Goal: Check status: Check status

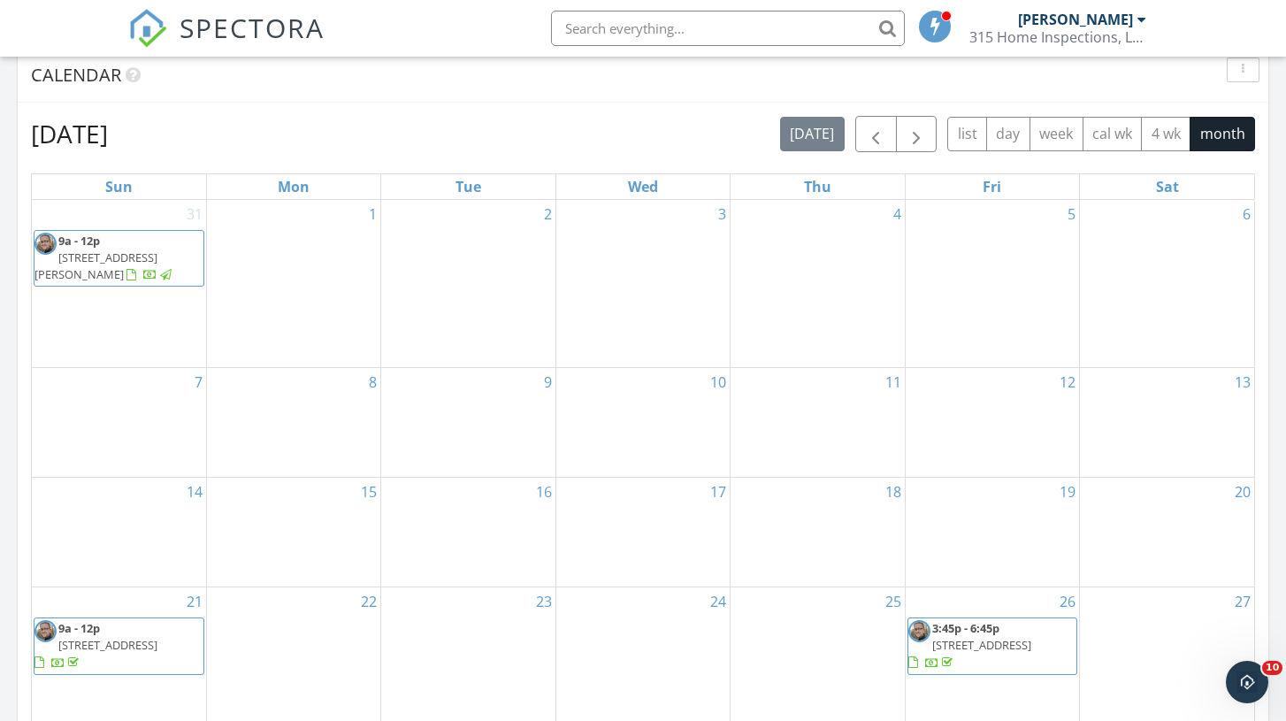
scroll to position [700, 0]
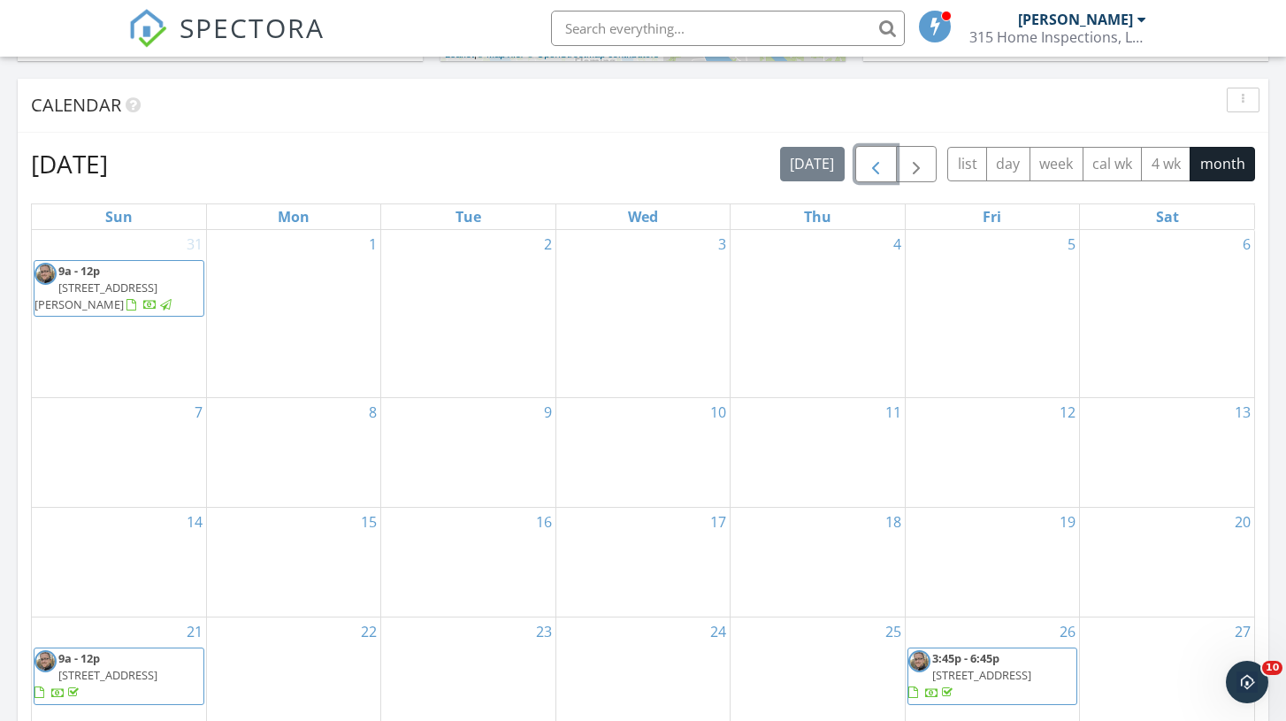
click at [877, 175] on span "button" at bounding box center [875, 164] width 21 height 21
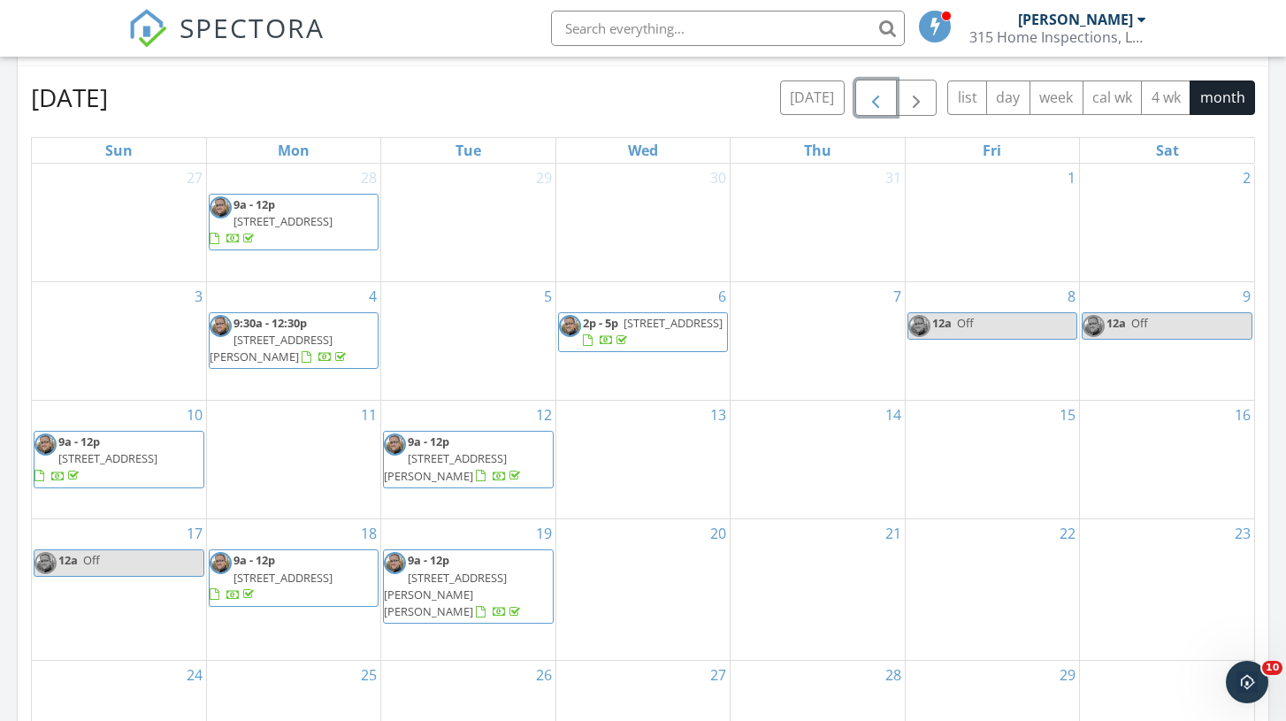
scroll to position [767, 0]
click at [878, 107] on span "button" at bounding box center [875, 97] width 21 height 21
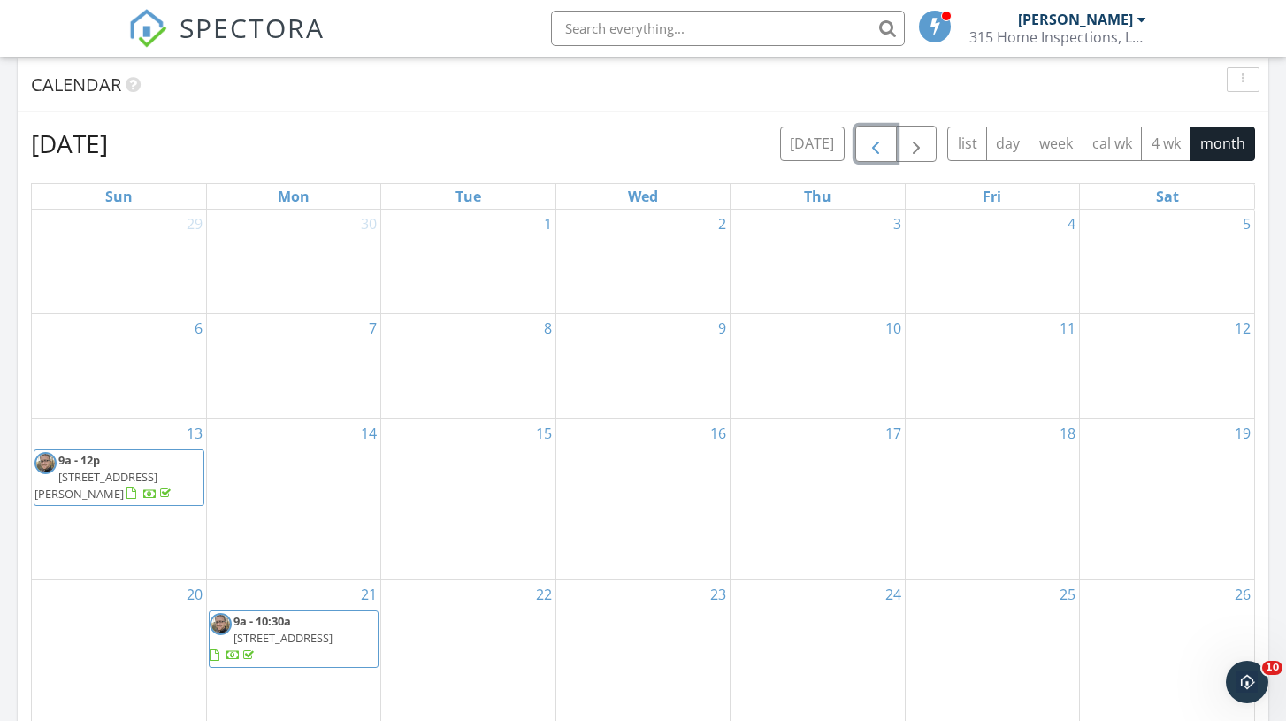
scroll to position [721, 0]
click at [879, 142] on span "button" at bounding box center [875, 143] width 21 height 21
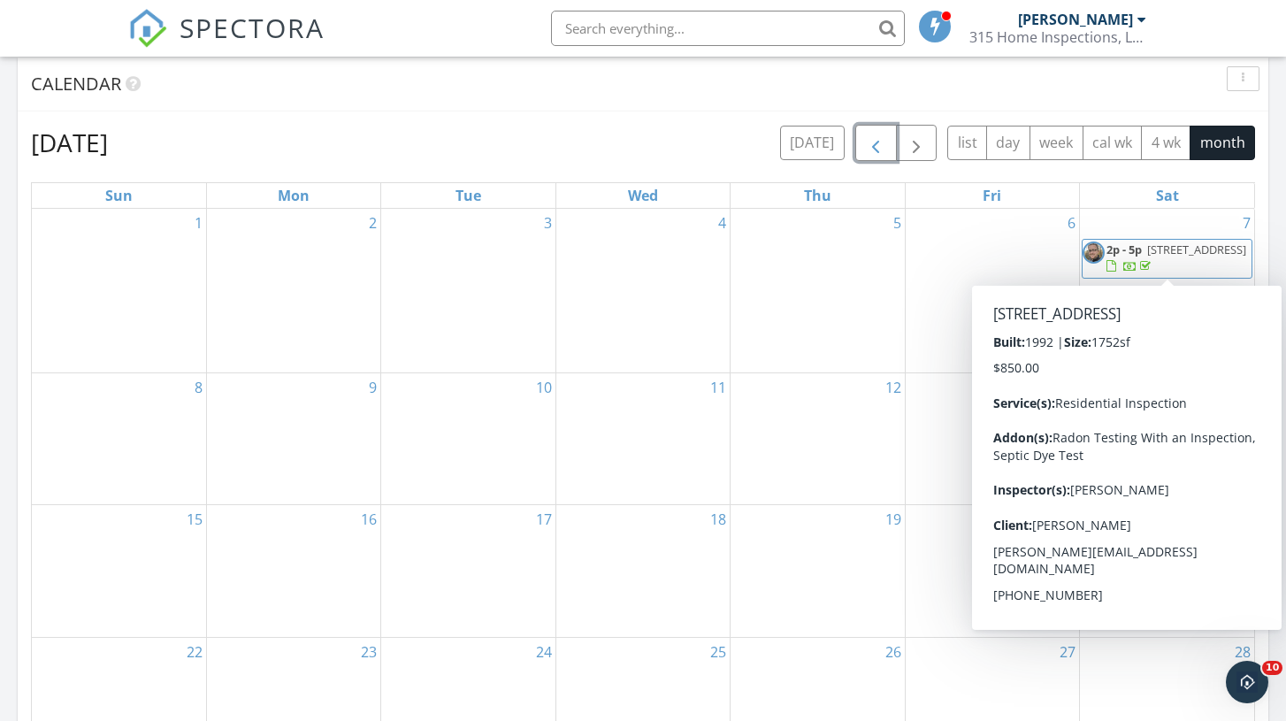
click at [1147, 257] on span "2096 W Elm St, Oneida 13421" at bounding box center [1196, 250] width 99 height 16
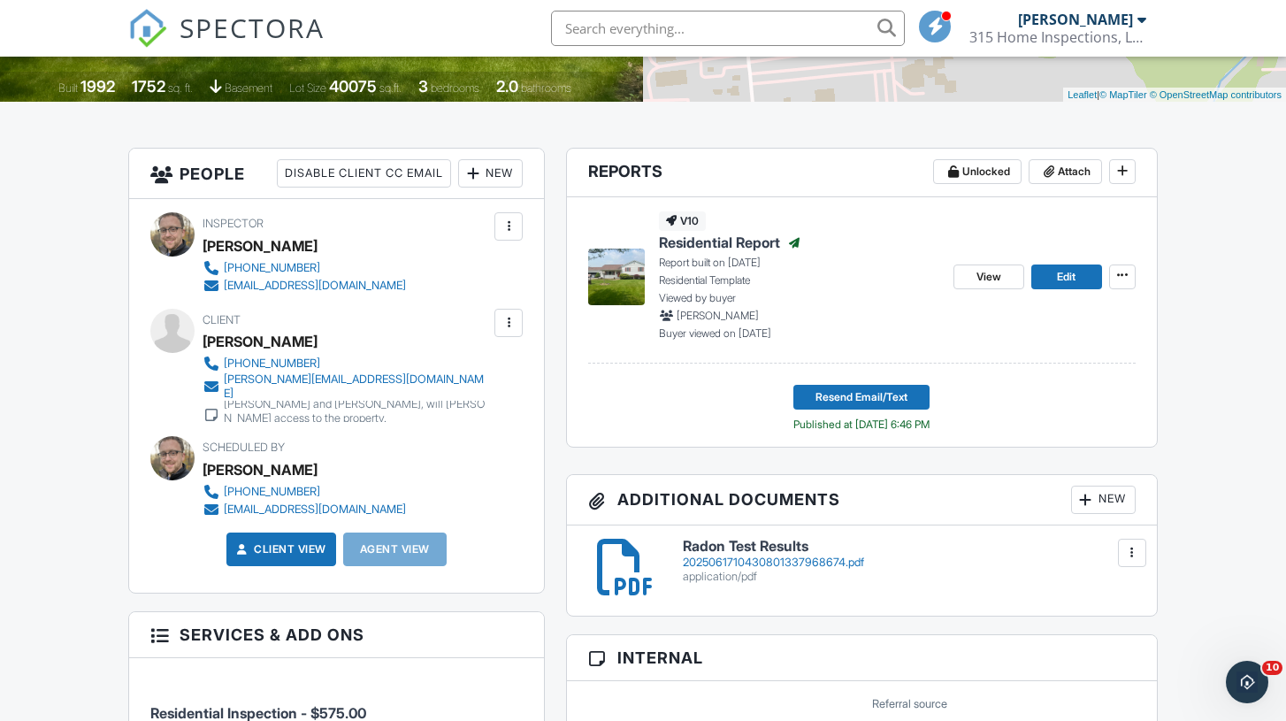
scroll to position [369, 0]
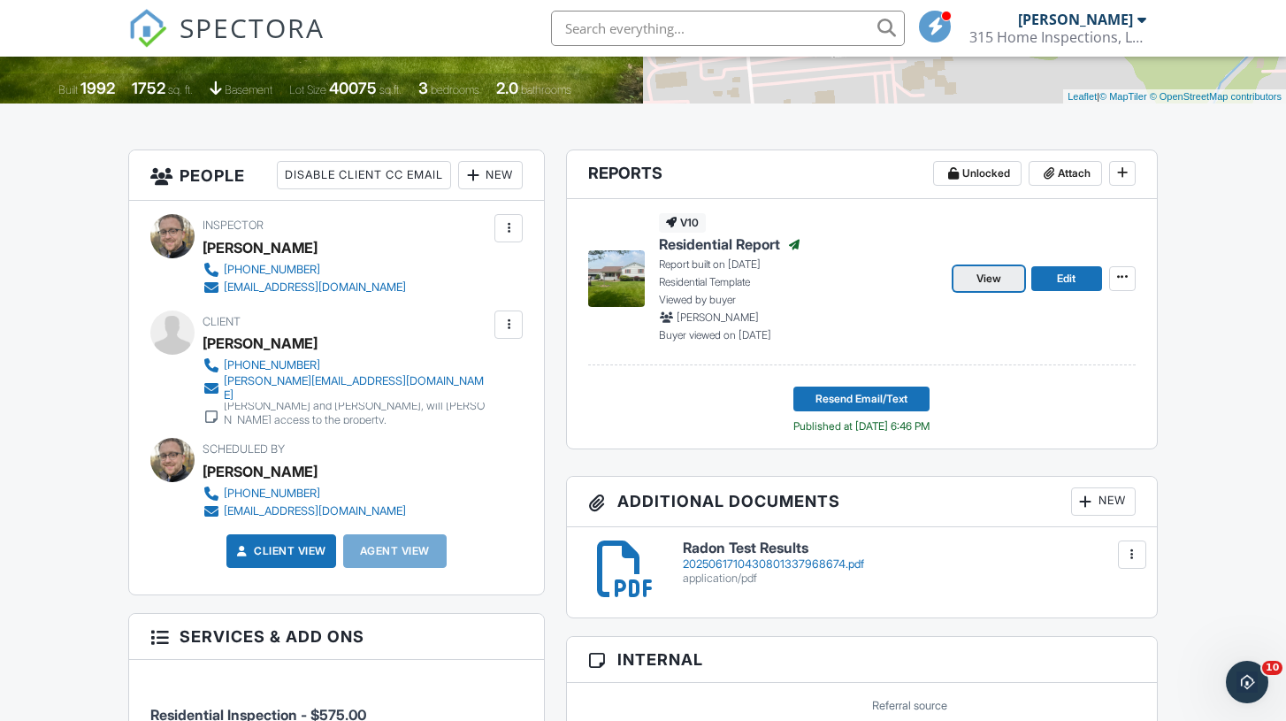
click at [989, 273] on span "View" at bounding box center [989, 279] width 25 height 18
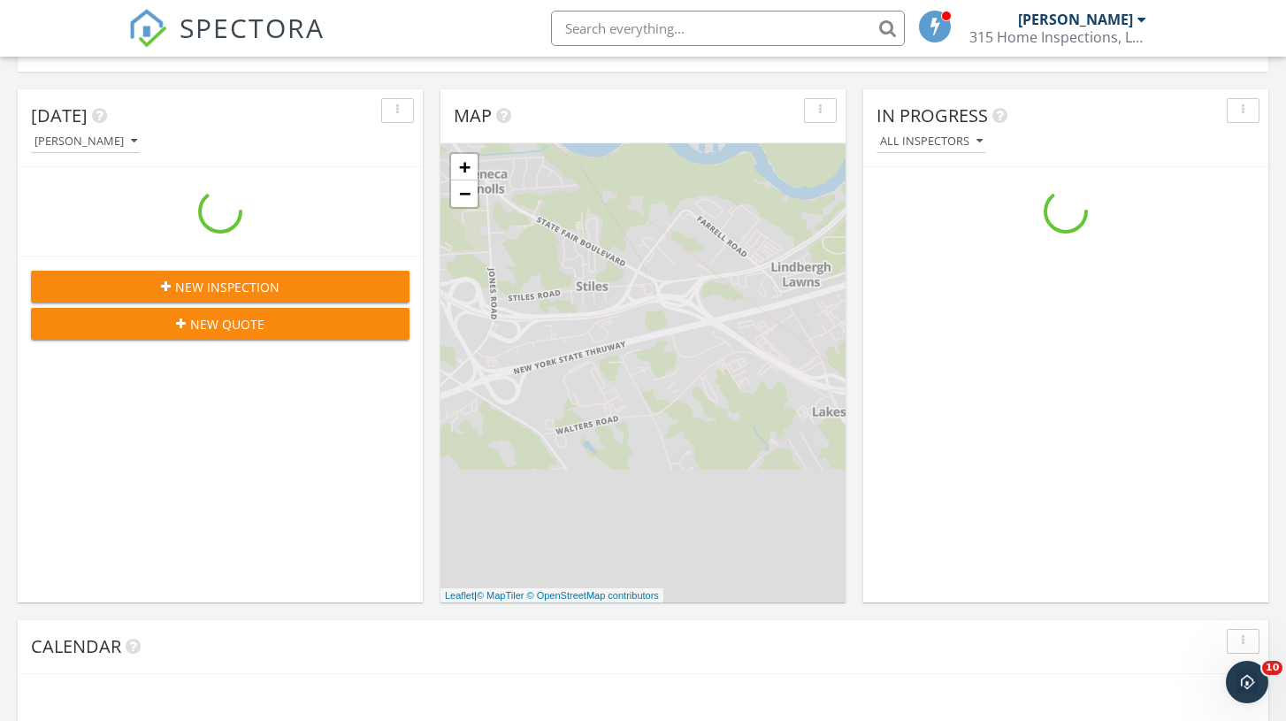
scroll to position [1611, 1287]
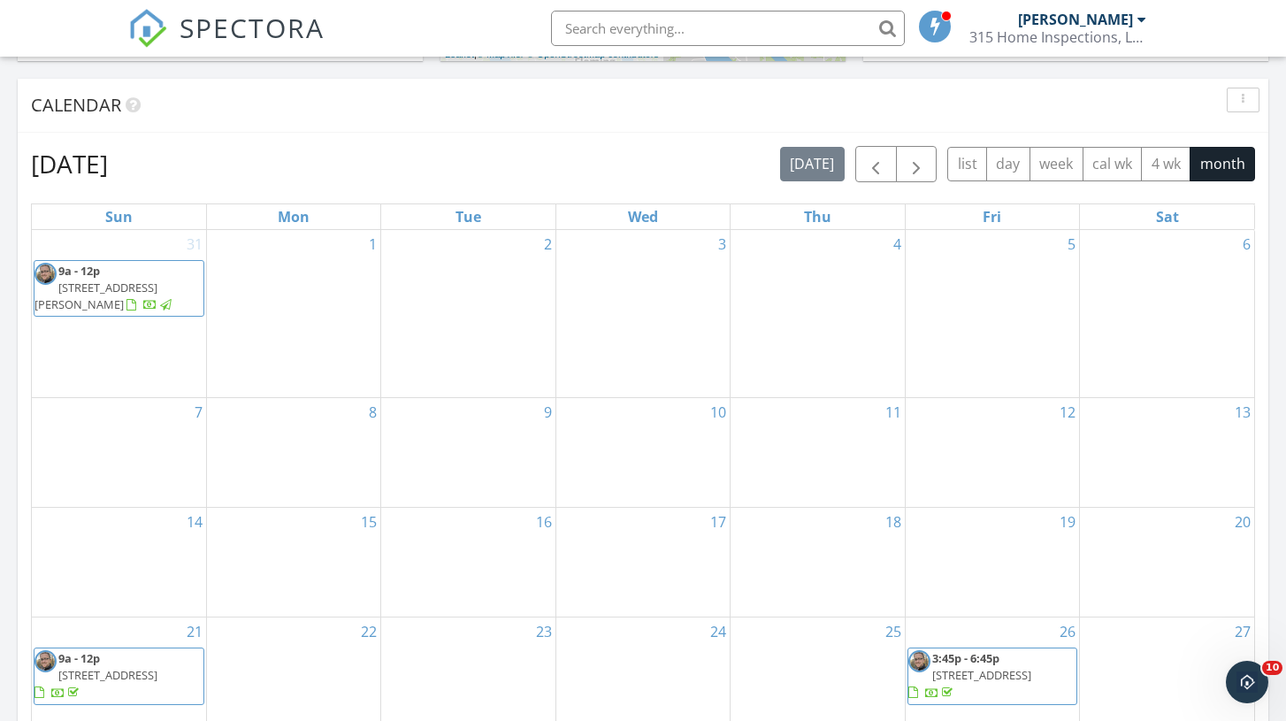
scroll to position [701, 0]
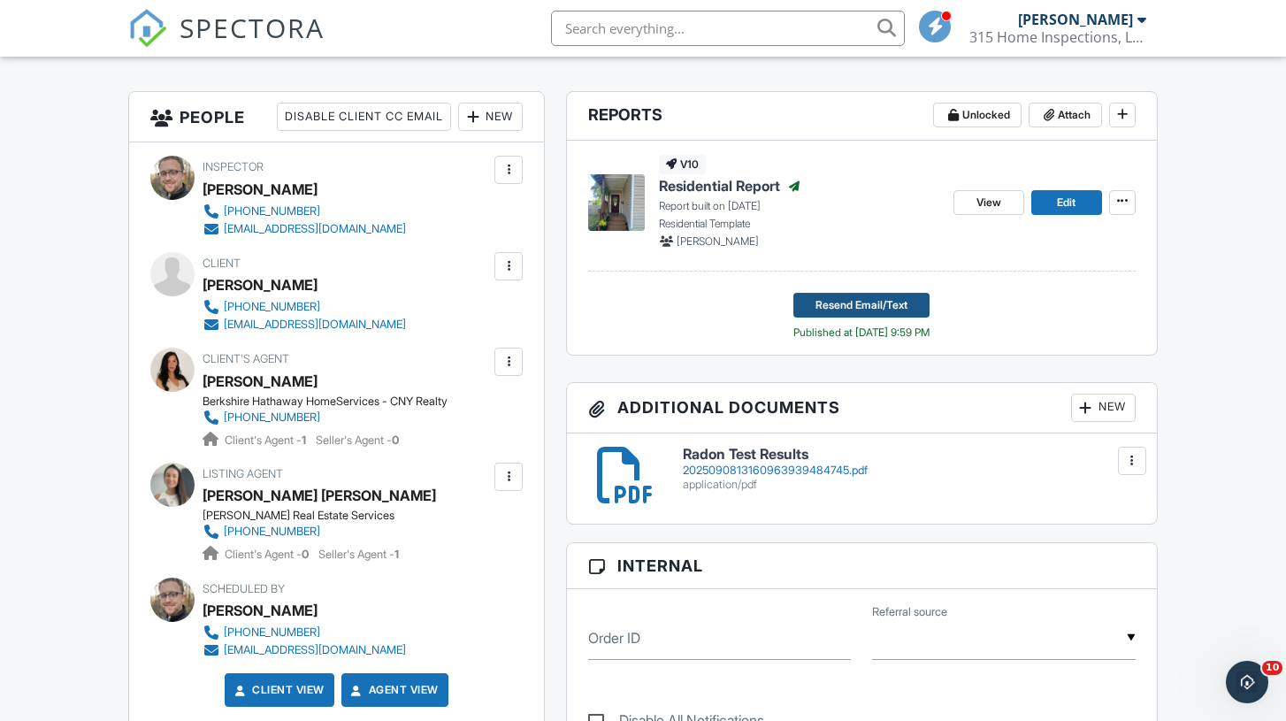
scroll to position [378, 0]
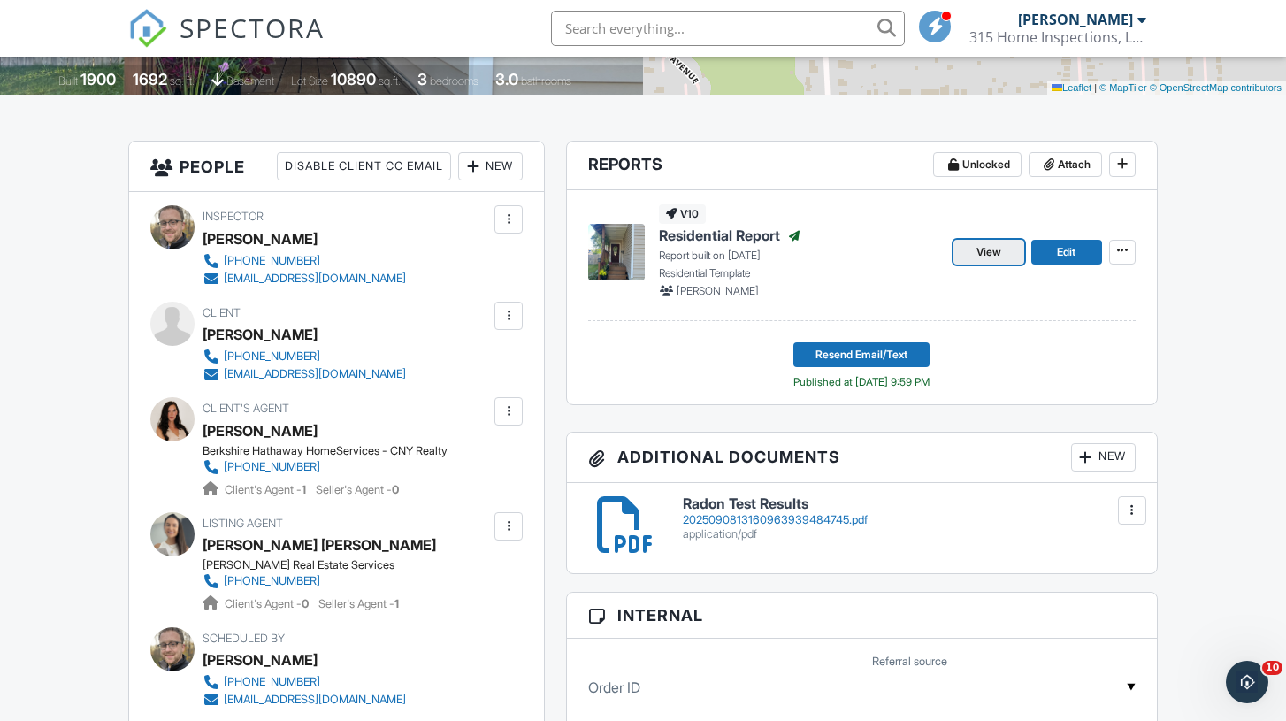
click at [990, 249] on span "View" at bounding box center [989, 252] width 25 height 18
